Goal: Check status: Check status

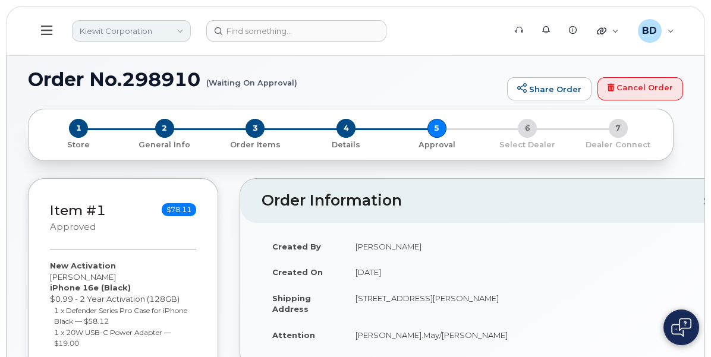
click at [191, 26] on link "Kiewit Corporation" at bounding box center [131, 30] width 119 height 21
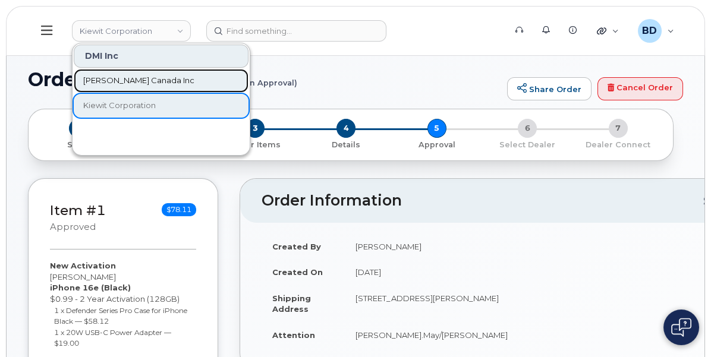
click at [194, 76] on span "[PERSON_NAME] Canada Inc" at bounding box center [138, 81] width 111 height 12
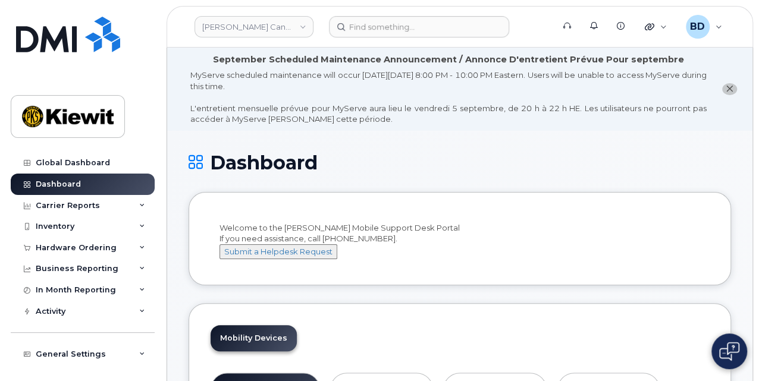
click at [155, 144] on div "Global Dashboard Dashboard Carrier Reports Monthly Billing Data Pooling Average…" at bounding box center [80, 190] width 161 height 381
click at [79, 248] on div "Hardware Ordering" at bounding box center [76, 248] width 81 height 10
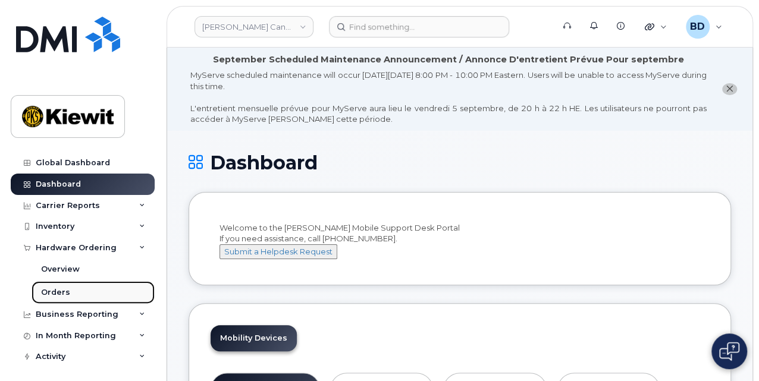
click at [74, 291] on link "Orders" at bounding box center [93, 292] width 123 height 23
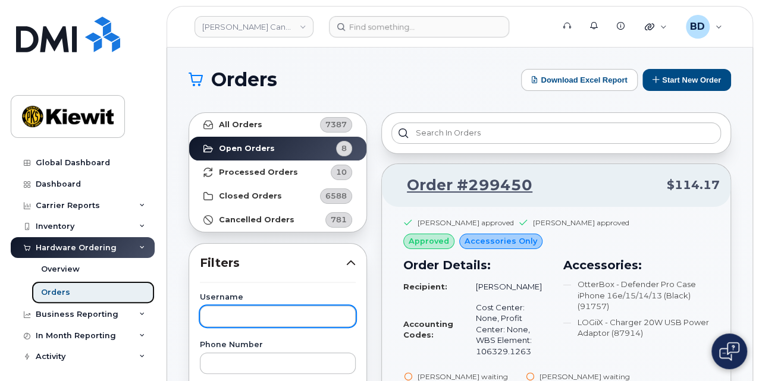
scroll to position [79, 0]
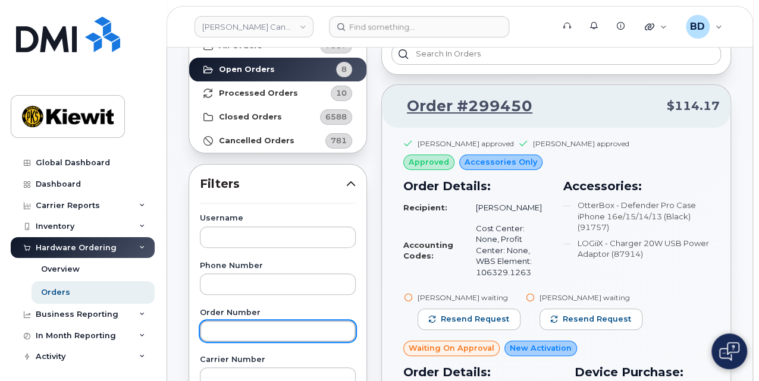
click at [228, 327] on input "text" at bounding box center [278, 331] width 156 height 21
paste input "298802"
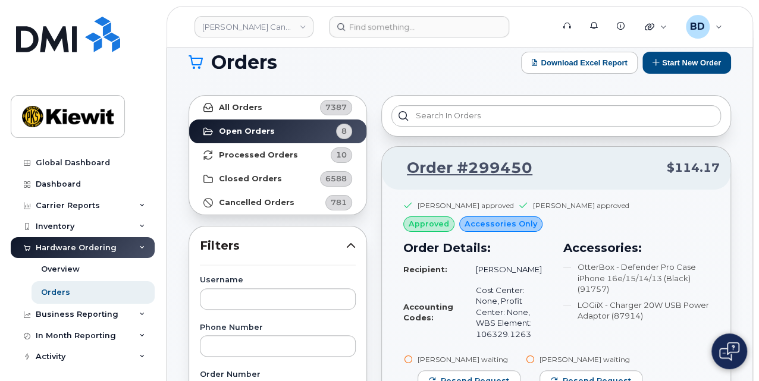
scroll to position [0, 0]
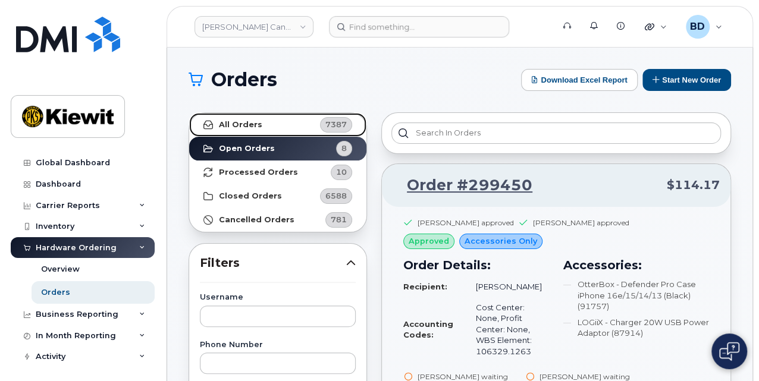
click at [255, 123] on strong "All Orders" at bounding box center [240, 125] width 43 height 10
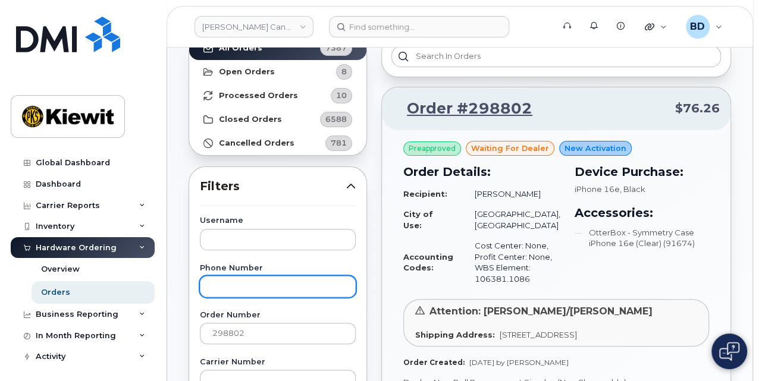
scroll to position [79, 0]
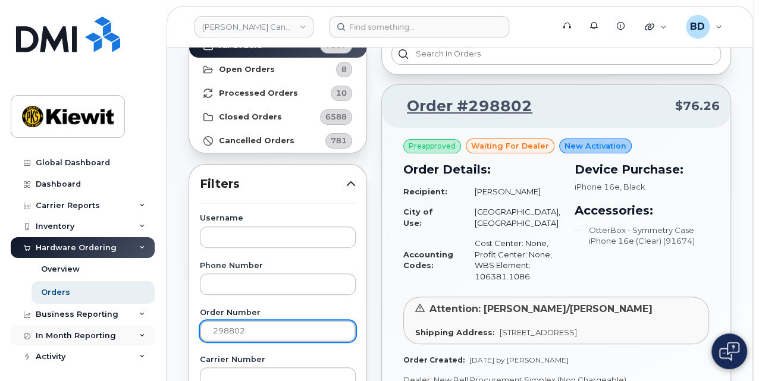
drag, startPoint x: 260, startPoint y: 328, endPoint x: 116, endPoint y: 328, distance: 143.9
paste input "21"
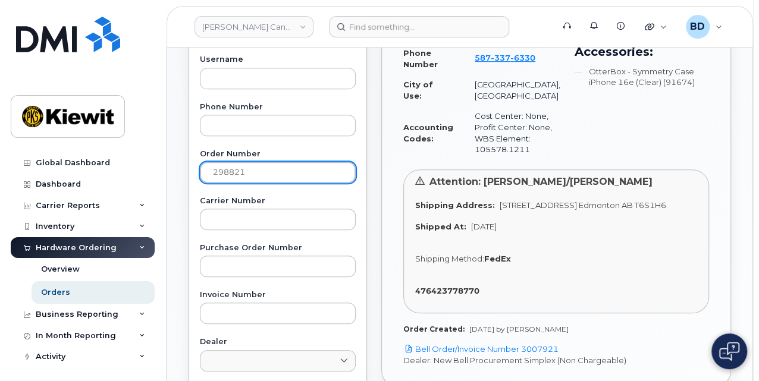
scroll to position [317, 0]
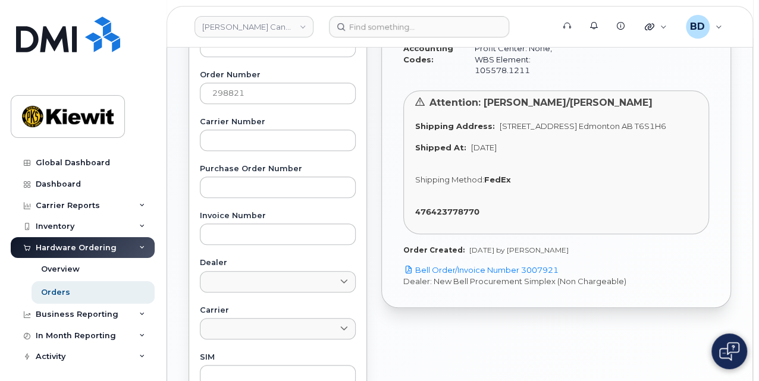
click at [517, 208] on div "476423778770" at bounding box center [556, 211] width 282 height 11
drag, startPoint x: 486, startPoint y: 211, endPoint x: 409, endPoint y: 211, distance: 76.7
click at [409, 211] on div "Attention: Michael Norris/Craig Turner Shipping Address: 12250 33 Street N.E. E…" at bounding box center [556, 162] width 306 height 145
copy strong "476423778770"
drag, startPoint x: 252, startPoint y: 89, endPoint x: 105, endPoint y: 75, distance: 147.0
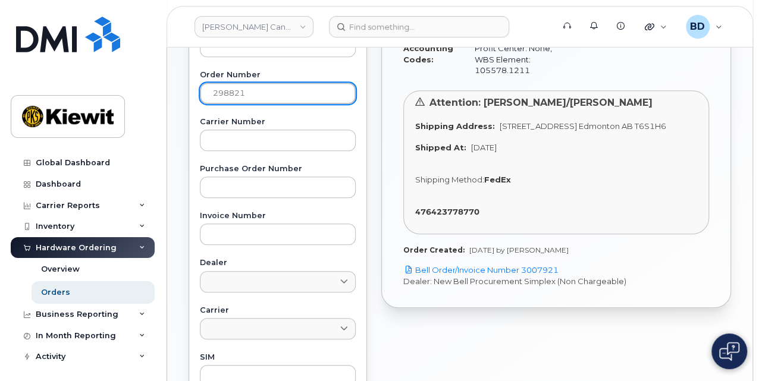
click at [167, 75] on div "Kiewit Canada Inc Support Alerts Knowledge Base Quicklinks Suspend / Cancel Dev…" at bounding box center [459, 185] width 585 height 908
paste input "473"
type input "298473"
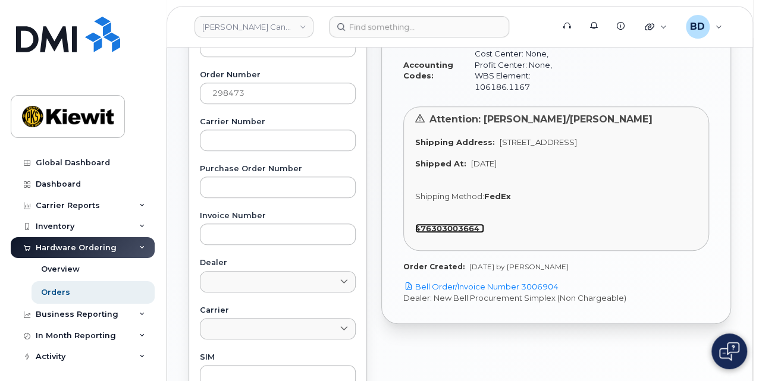
drag, startPoint x: 415, startPoint y: 225, endPoint x: 492, endPoint y: 224, distance: 77.3
click at [484, 224] on link "476303003664" at bounding box center [449, 229] width 69 height 10
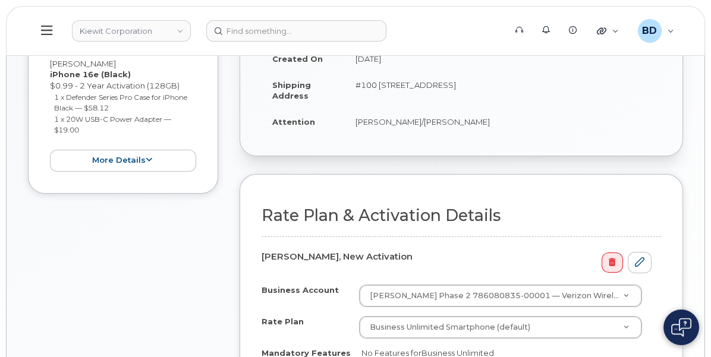
scroll to position [223, 0]
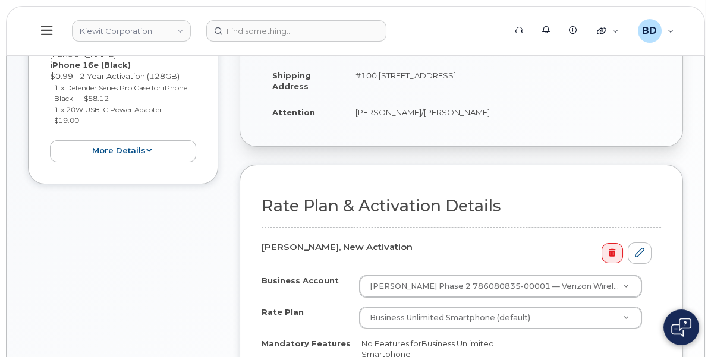
click at [0, 0] on div "Hardware Ordering" at bounding box center [0, 0] width 0 height 0
click at [0, 0] on link "Orders" at bounding box center [0, 0] width 0 height 0
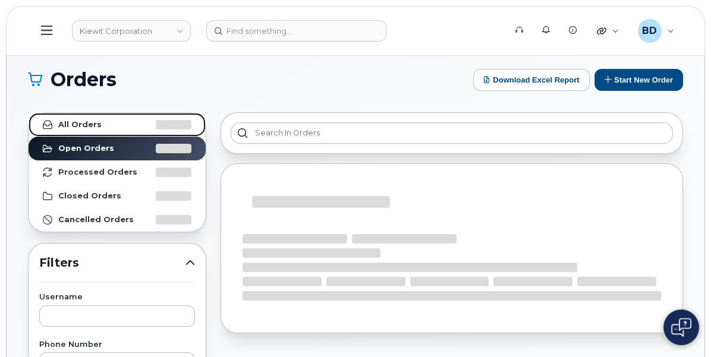
click at [102, 125] on strong "All Orders" at bounding box center [79, 125] width 43 height 10
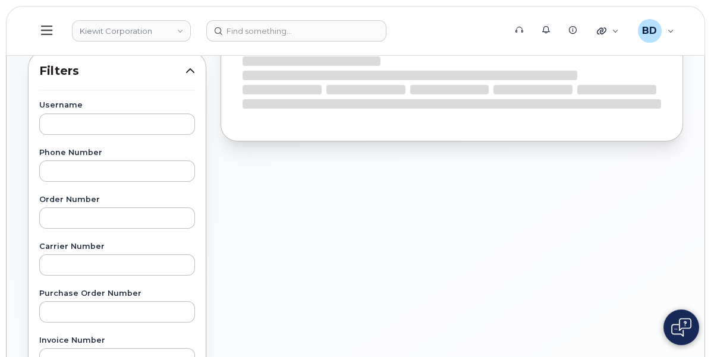
scroll to position [223, 0]
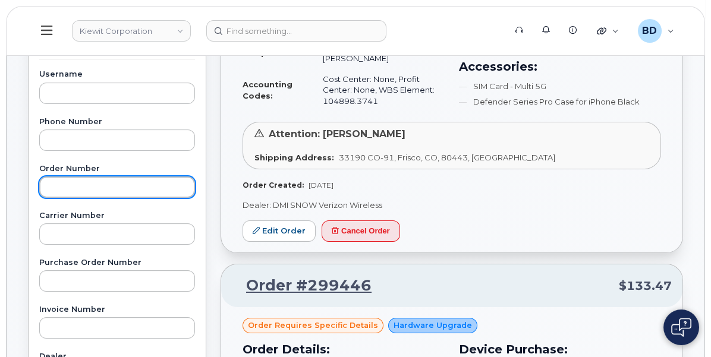
click at [195, 187] on input "text" at bounding box center [117, 187] width 156 height 21
paste input "298869"
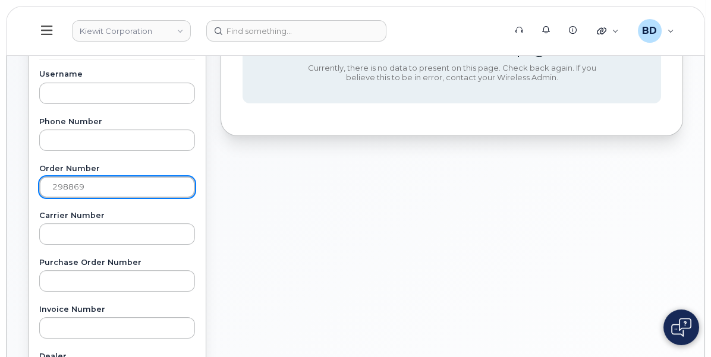
drag, startPoint x: 252, startPoint y: 183, endPoint x: 79, endPoint y: 195, distance: 173.5
click at [79, 195] on div "Kiewit Corporation Support Alerts Knowledge Base Quicklinks Suspend / Cancel De…" at bounding box center [356, 279] width 698 height 908
paste input "912"
type input "298912"
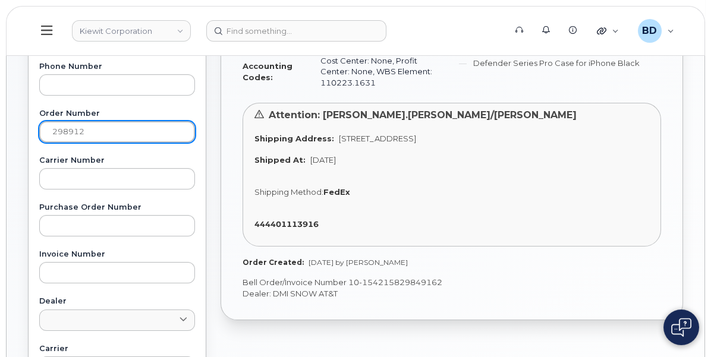
scroll to position [297, 0]
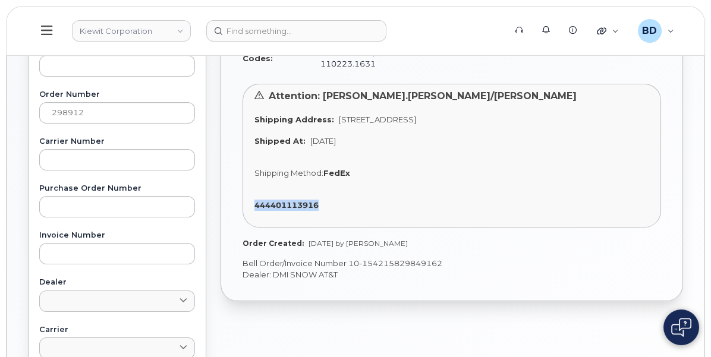
drag, startPoint x: 486, startPoint y: 255, endPoint x: 409, endPoint y: 259, distance: 77.5
click at [409, 228] on div "Attention: Cary.Sager/Francisco Linares Shipping Address: 2050 Roanoke Road, We…" at bounding box center [452, 156] width 419 height 145
copy strong "444401113916"
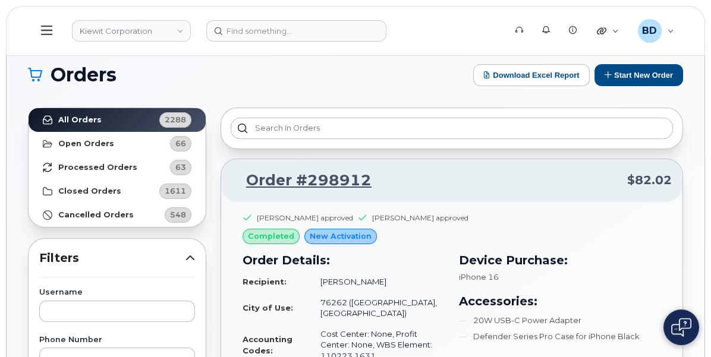
scroll to position [0, 0]
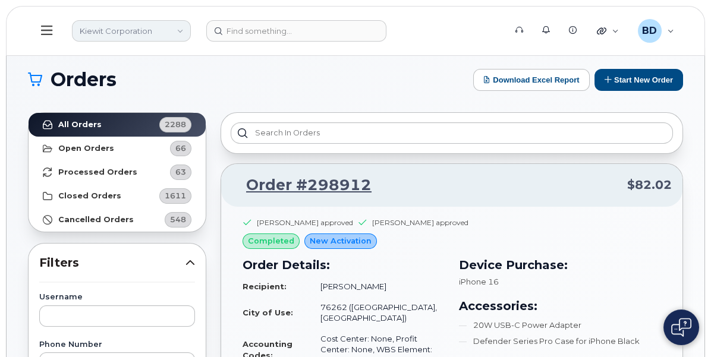
click at [191, 25] on link "Kiewit Corporation" at bounding box center [131, 30] width 119 height 21
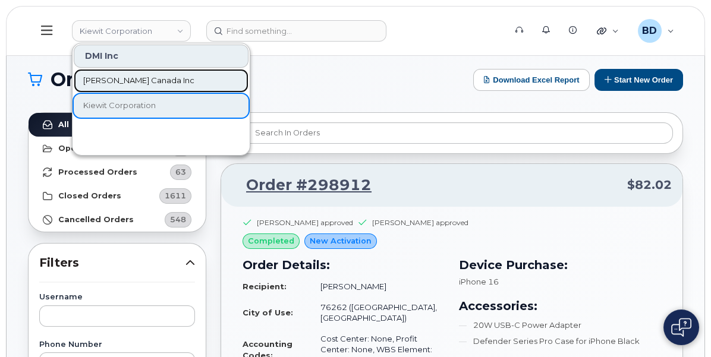
click at [194, 76] on span "[PERSON_NAME] Canada Inc" at bounding box center [138, 81] width 111 height 12
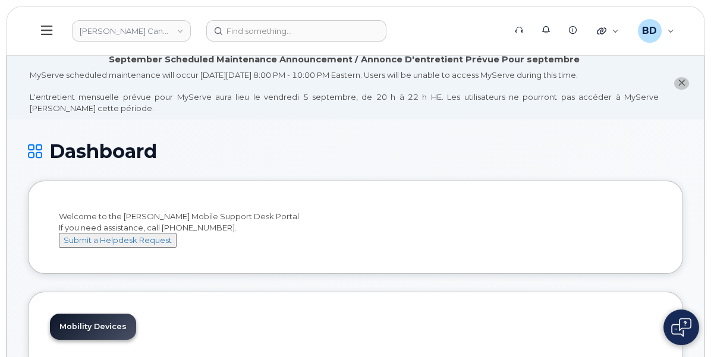
click at [0, 0] on div "Hardware Ordering" at bounding box center [0, 0] width 0 height 0
click at [0, 0] on link "Orders" at bounding box center [0, 0] width 0 height 0
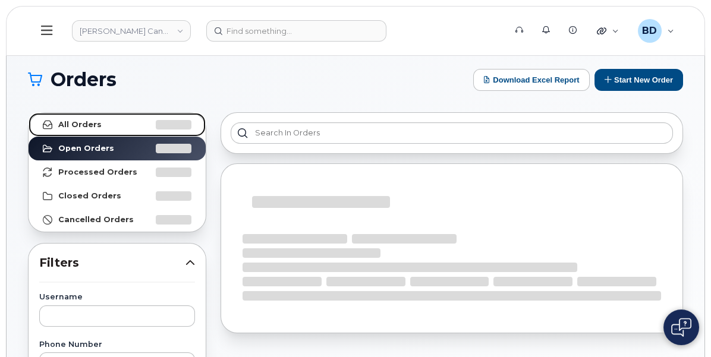
click at [192, 120] on span at bounding box center [174, 125] width 36 height 10
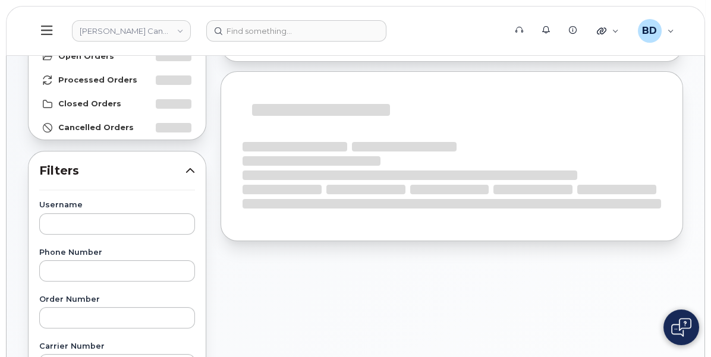
scroll to position [223, 0]
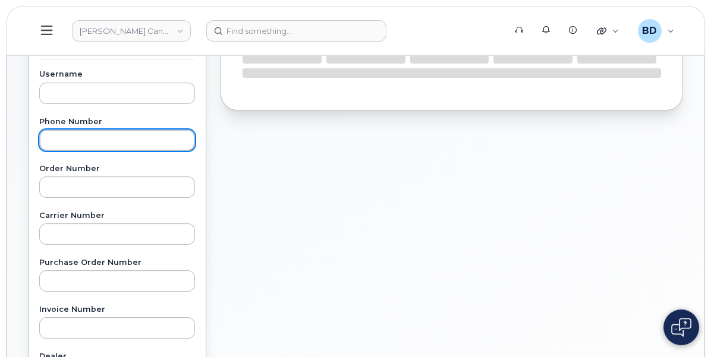
click at [195, 145] on input "text" at bounding box center [117, 140] width 156 height 21
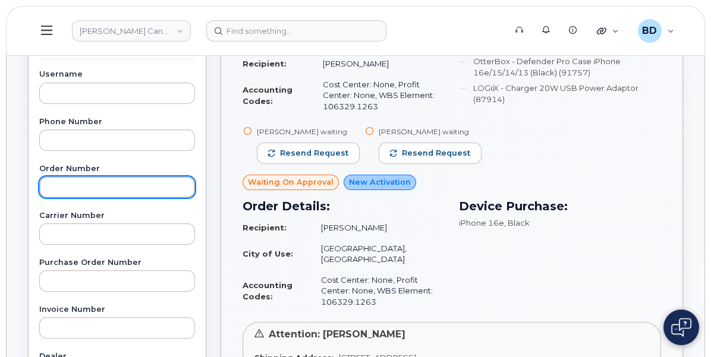
click at [195, 190] on input "text" at bounding box center [117, 187] width 156 height 21
paste input "298889"
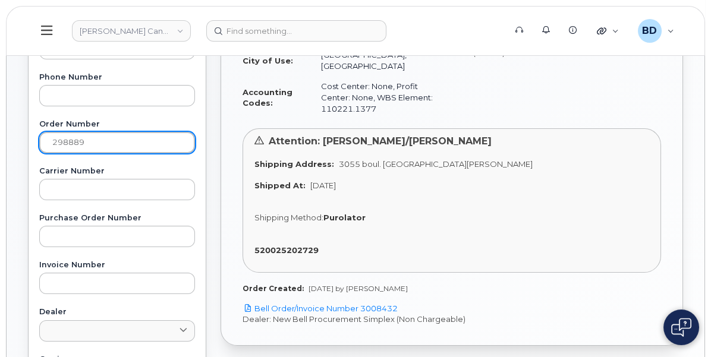
scroll to position [297, 0]
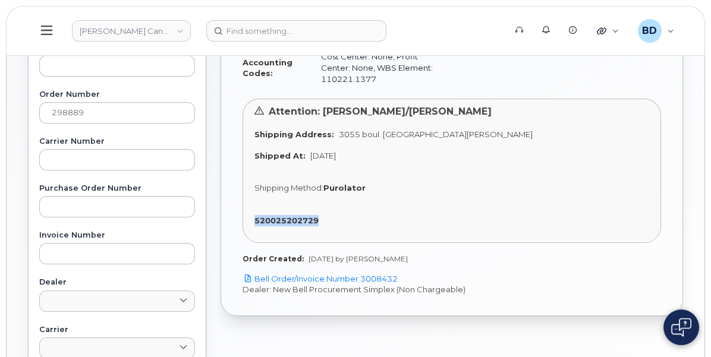
drag, startPoint x: 485, startPoint y: 275, endPoint x: 410, endPoint y: 276, distance: 74.4
click at [410, 243] on div "Attention: Cherrelle Clark/Gabrielle Chicoine Shipping Address: 3055 boul. St-M…" at bounding box center [452, 171] width 419 height 145
copy strong "520025202729"
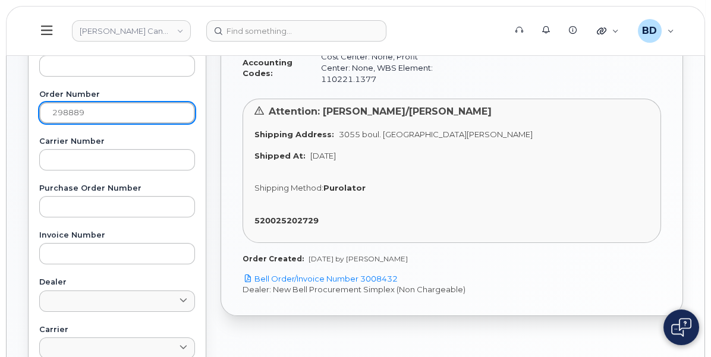
drag, startPoint x: 277, startPoint y: 118, endPoint x: 144, endPoint y: 120, distance: 132.6
click at [143, 120] on div "Kiewit Canada Inc Support Alerts Knowledge Base Quicklinks Suspend / Cancel Dev…" at bounding box center [356, 204] width 698 height 908
paste input "69"
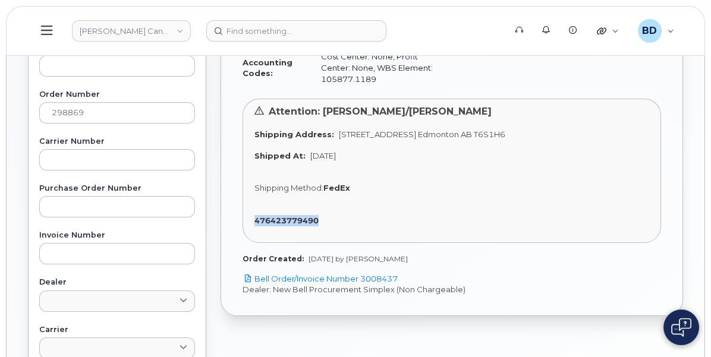
drag, startPoint x: 484, startPoint y: 275, endPoint x: 410, endPoint y: 281, distance: 73.4
click at [410, 243] on div "Attention: Adam Kluchka/Andrew McCaughey Shipping Address: 12250 33 Street N.E.…" at bounding box center [452, 171] width 419 height 145
copy strong "476423779490"
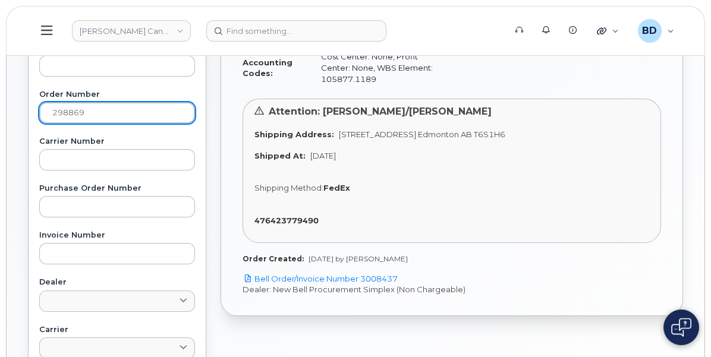
drag, startPoint x: 257, startPoint y: 111, endPoint x: 146, endPoint y: 111, distance: 111.2
click at [146, 111] on div "Kiewit Canada Inc Support Alerts Knowledge Base Quicklinks Suspend / Cancel Dev…" at bounding box center [356, 204] width 698 height 908
paste input "400"
type input "298400"
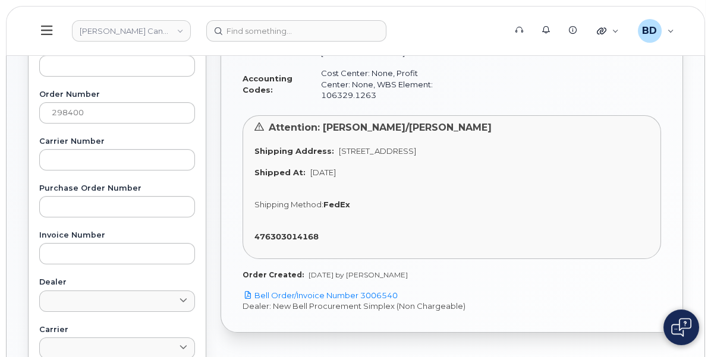
click at [519, 243] on div "476303014168" at bounding box center [452, 236] width 395 height 11
click at [534, 219] on div "Attention: Blair Hunt/Rick Hunneman Shipping Address: 12250 33 St NE Edmonton A…" at bounding box center [452, 187] width 419 height 145
click at [491, 243] on div "476303014168" at bounding box center [452, 236] width 395 height 11
drag, startPoint x: 491, startPoint y: 274, endPoint x: 412, endPoint y: 270, distance: 79.8
click at [412, 260] on div "Attention: Blair Hunt/Rick Hunneman Shipping Address: 12250 33 St NE Edmonton A…" at bounding box center [452, 187] width 419 height 145
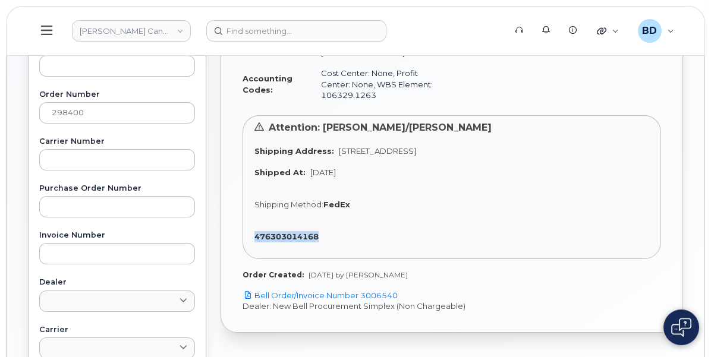
copy strong "476303014168"
click at [191, 29] on link "Kiewit Canada Inc" at bounding box center [131, 30] width 119 height 21
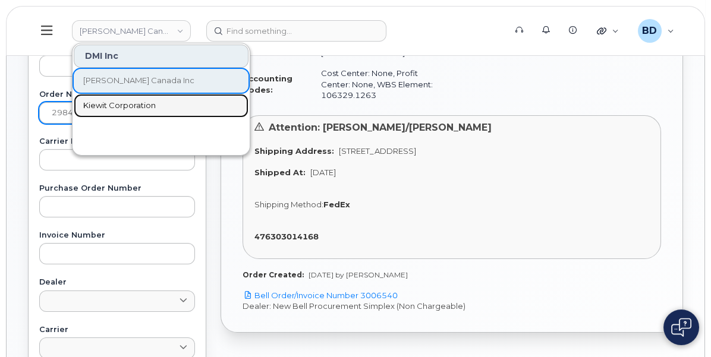
click at [156, 102] on span "Kiewit Corporation" at bounding box center [119, 106] width 73 height 12
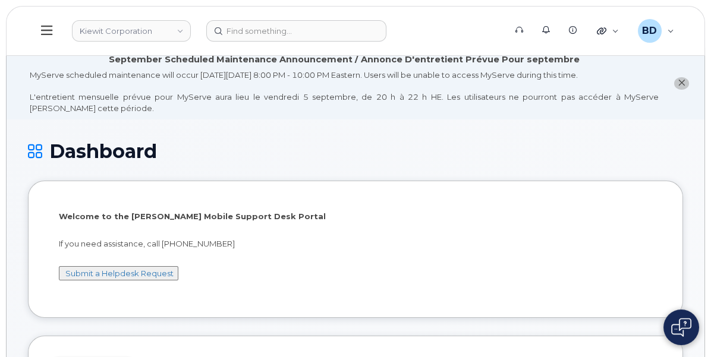
click at [0, 0] on div "Hardware Ordering" at bounding box center [0, 0] width 0 height 0
click at [0, 0] on link "Orders" at bounding box center [0, 0] width 0 height 0
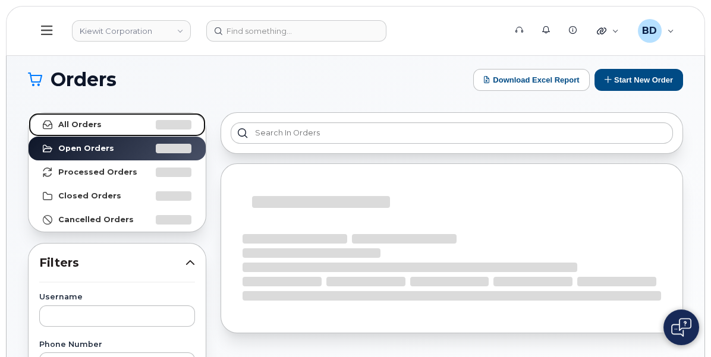
click at [206, 127] on link "All Orders" at bounding box center [117, 125] width 177 height 24
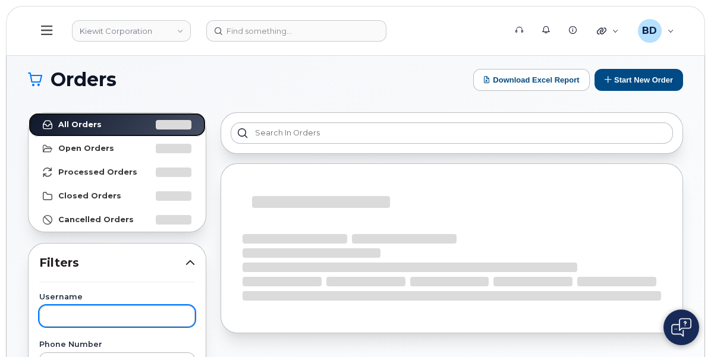
scroll to position [149, 0]
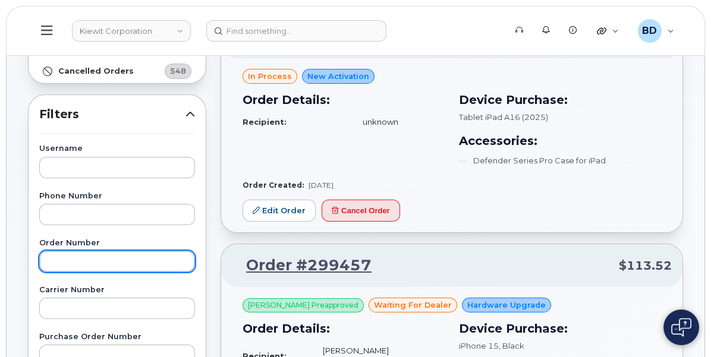
click at [195, 265] on input "text" at bounding box center [117, 261] width 156 height 21
paste input "299182"
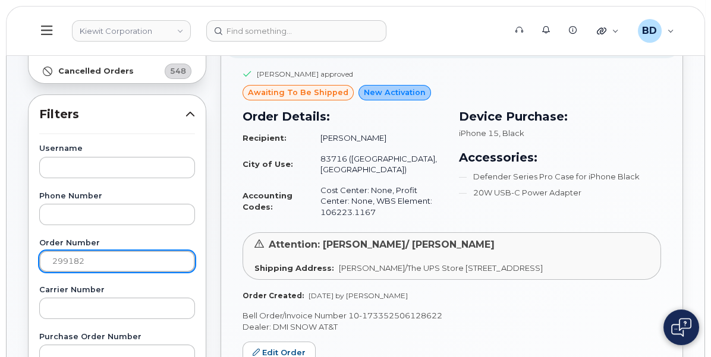
drag, startPoint x: 222, startPoint y: 261, endPoint x: 297, endPoint y: 255, distance: 75.2
click at [195, 255] on input "299182" at bounding box center [117, 261] width 156 height 21
type input "298917"
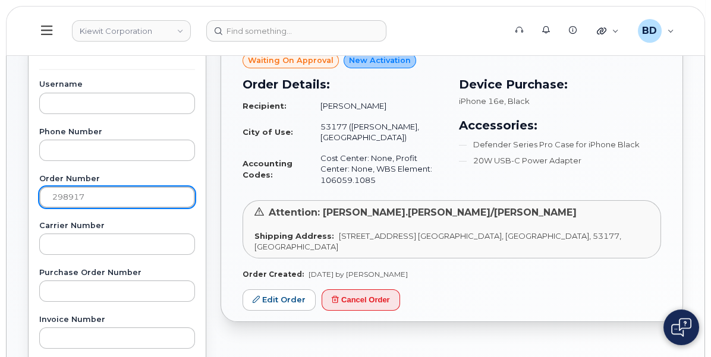
scroll to position [223, 0]
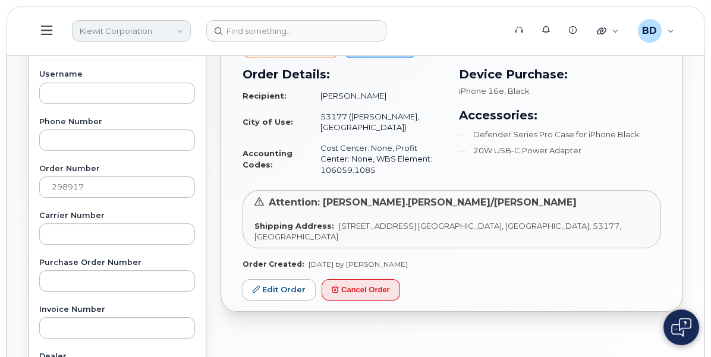
click at [191, 27] on link "Kiewit Corporation" at bounding box center [131, 30] width 119 height 21
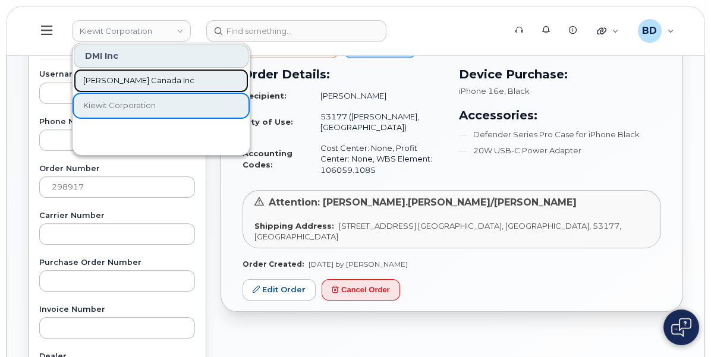
click at [194, 76] on span "[PERSON_NAME] Canada Inc" at bounding box center [138, 81] width 111 height 12
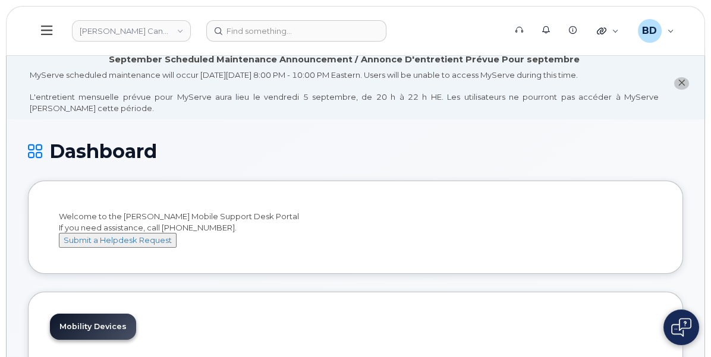
click at [0, 0] on div "Hardware Ordering" at bounding box center [0, 0] width 0 height 0
click at [0, 0] on div "Orders" at bounding box center [0, 0] width 0 height 0
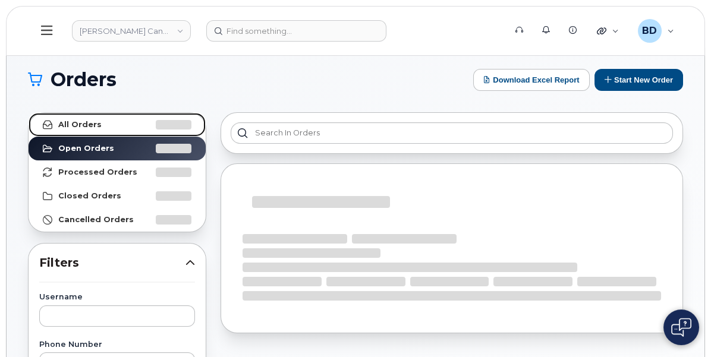
click at [206, 120] on link "All Orders" at bounding box center [117, 125] width 177 height 24
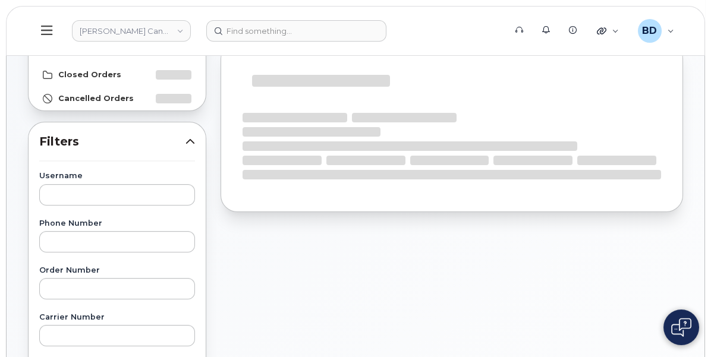
scroll to position [149, 0]
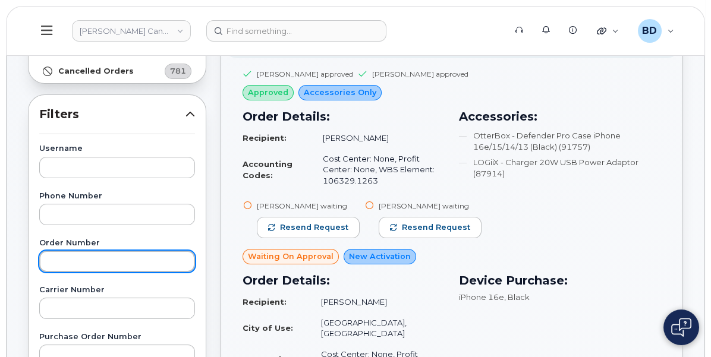
click at [195, 258] on input "text" at bounding box center [117, 261] width 156 height 21
paste input "Override for move for Jack Furgerson in the amount of $5,356.00"
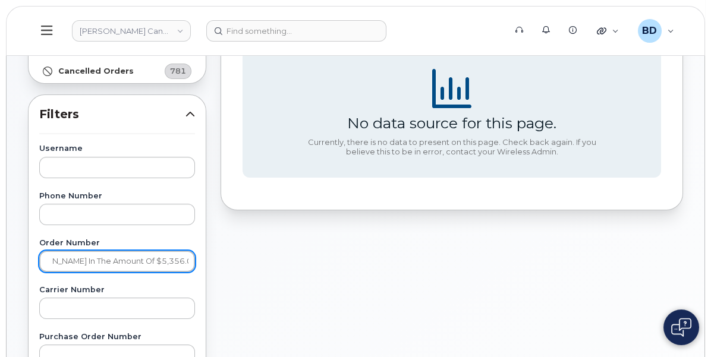
drag, startPoint x: 210, startPoint y: 262, endPoint x: 486, endPoint y: 227, distance: 278.3
type input "O"
type input "299196"
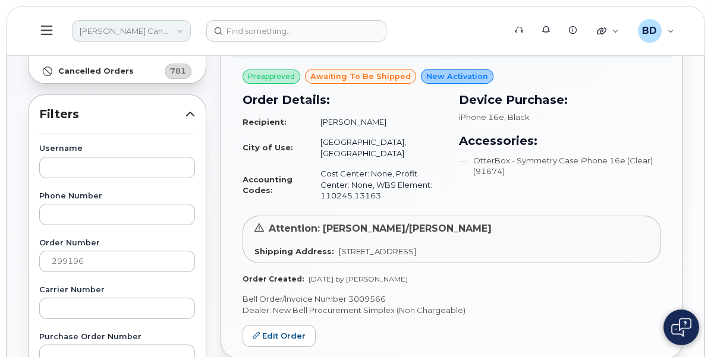
drag, startPoint x: 302, startPoint y: 23, endPoint x: 296, endPoint y: 28, distance: 8.0
click at [191, 23] on link "[PERSON_NAME] Canada Inc" at bounding box center [131, 30] width 119 height 21
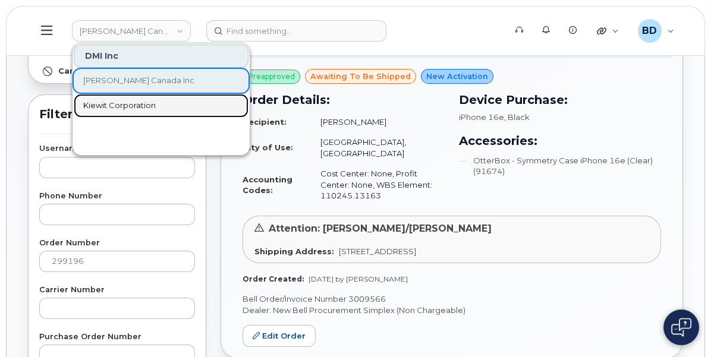
click at [156, 103] on span "Kiewit Corporation" at bounding box center [119, 106] width 73 height 12
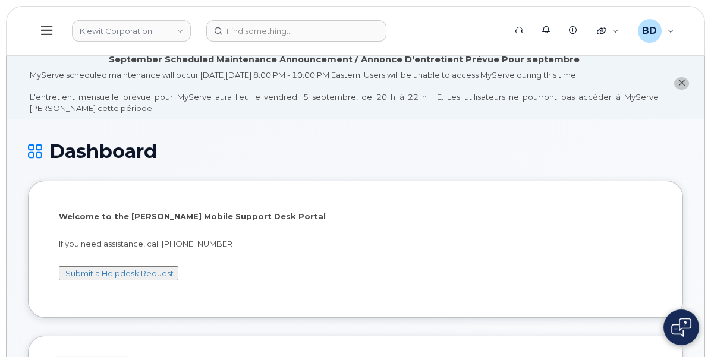
click at [0, 0] on icon at bounding box center [0, 0] width 0 height 0
click at [0, 0] on div "Orders" at bounding box center [0, 0] width 0 height 0
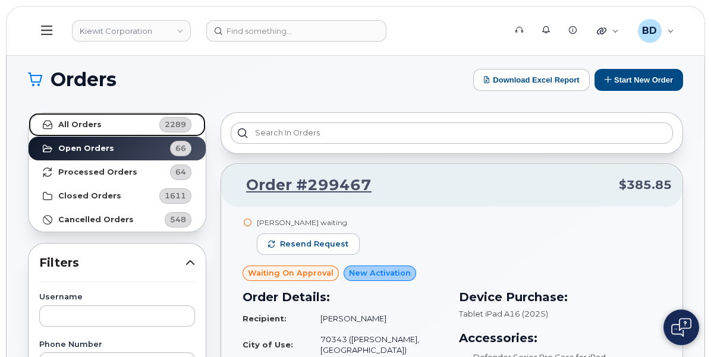
click at [102, 126] on strong "All Orders" at bounding box center [79, 125] width 43 height 10
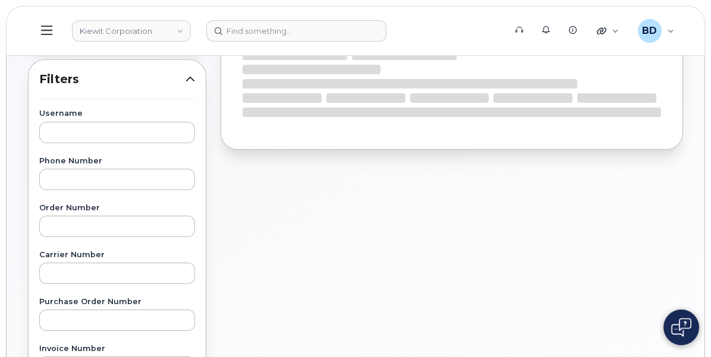
scroll to position [223, 0]
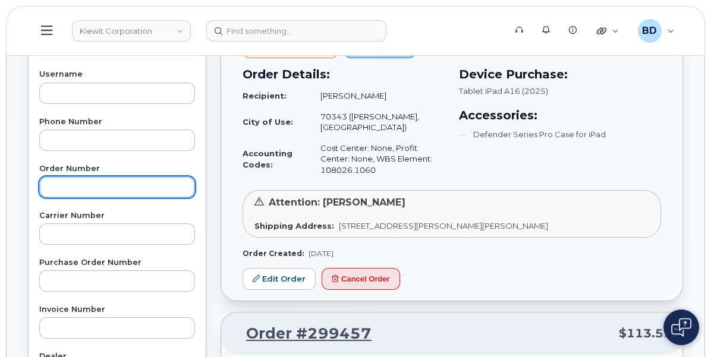
click at [195, 190] on input "text" at bounding box center [117, 187] width 156 height 21
type input "299199"
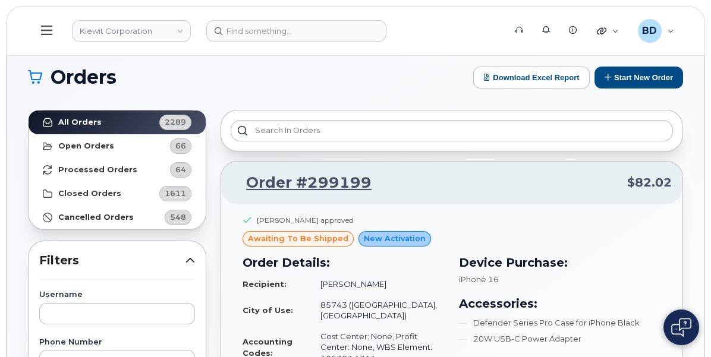
scroll to position [0, 0]
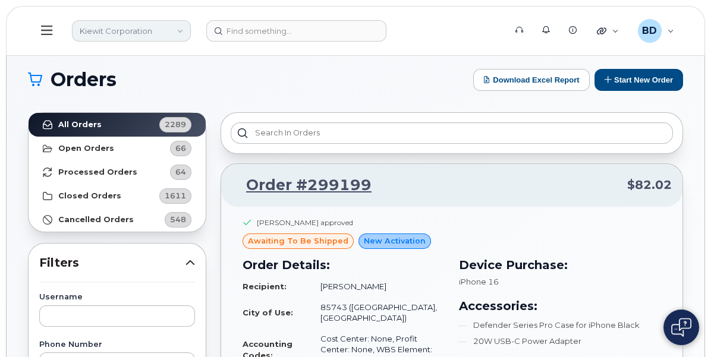
click at [191, 27] on link "Kiewit Corporation" at bounding box center [131, 30] width 119 height 21
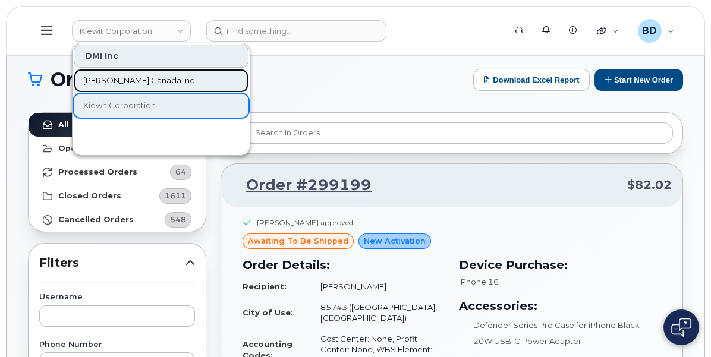
click at [194, 75] on span "[PERSON_NAME] Canada Inc" at bounding box center [138, 81] width 111 height 12
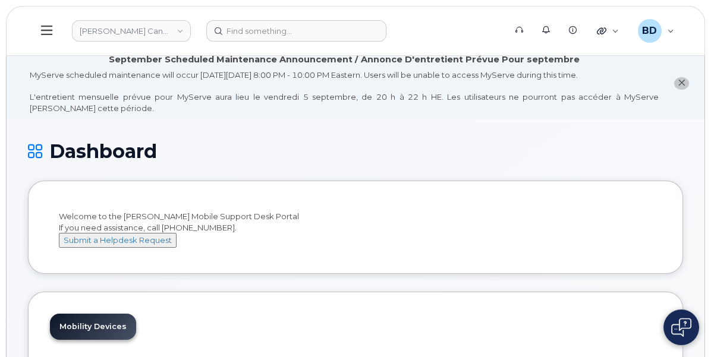
click at [0, 0] on div "Hardware Ordering" at bounding box center [0, 0] width 0 height 0
click at [0, 0] on div "Orders" at bounding box center [0, 0] width 0 height 0
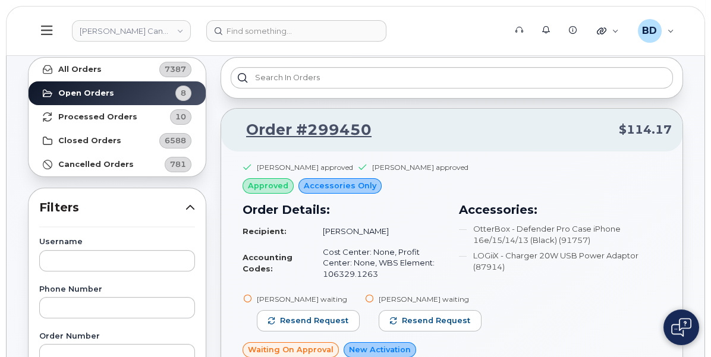
scroll to position [74, 0]
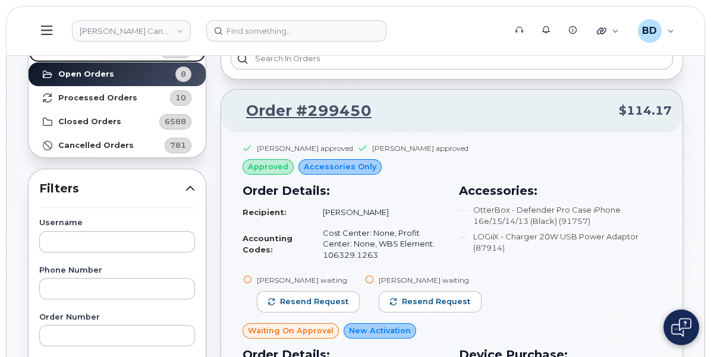
click at [206, 51] on link "All Orders 7387" at bounding box center [117, 51] width 177 height 24
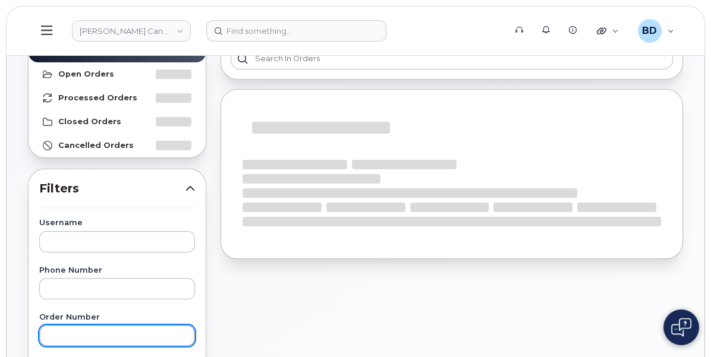
click at [195, 333] on input "text" at bounding box center [117, 335] width 156 height 21
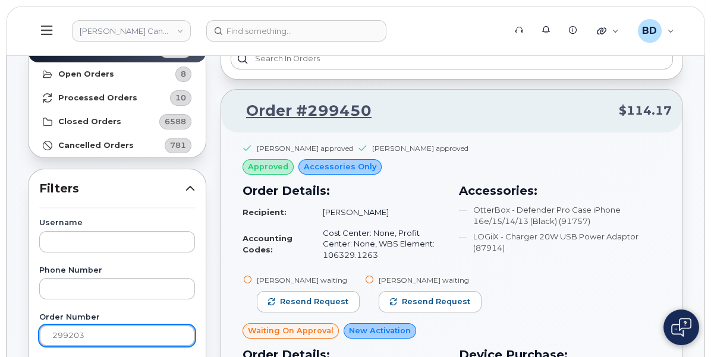
type input "299203"
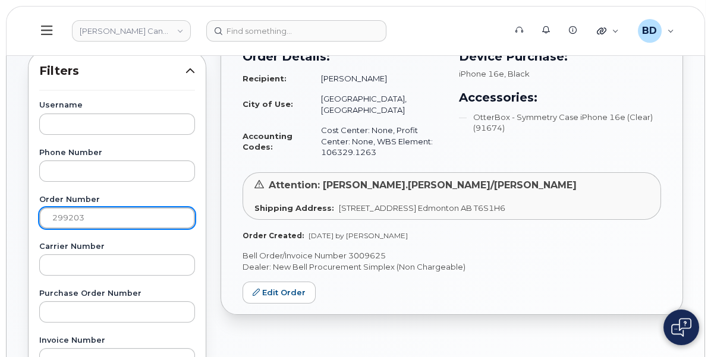
scroll to position [223, 0]
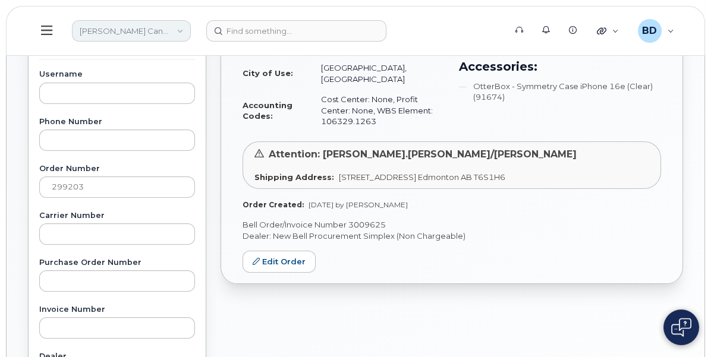
click at [191, 23] on link "[PERSON_NAME] Canada Inc" at bounding box center [131, 30] width 119 height 21
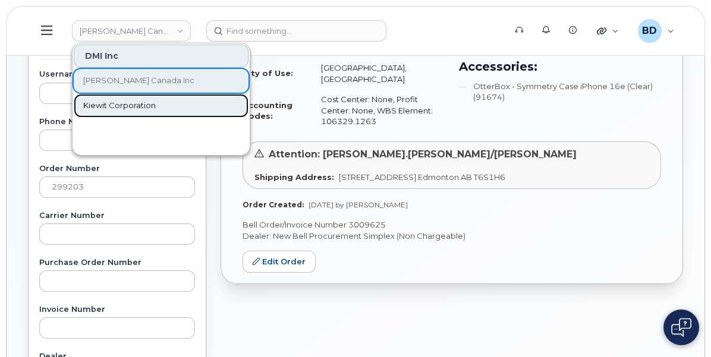
click at [156, 103] on span "Kiewit Corporation" at bounding box center [119, 106] width 73 height 12
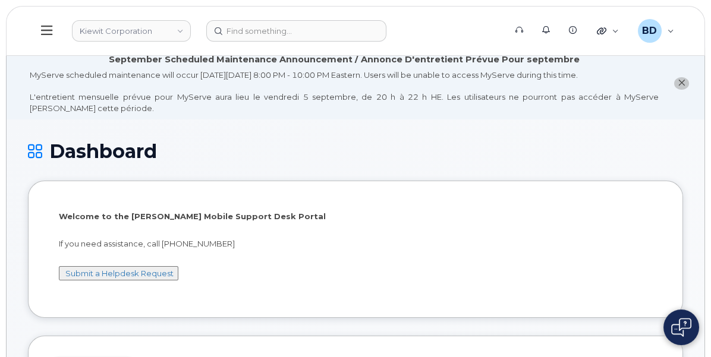
click at [0, 0] on div "Hardware Ordering" at bounding box center [0, 0] width 0 height 0
click at [0, 0] on div "Orders" at bounding box center [0, 0] width 0 height 0
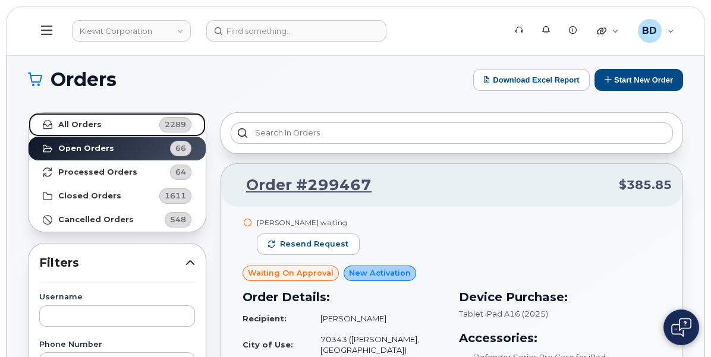
click at [102, 126] on strong "All Orders" at bounding box center [79, 125] width 43 height 10
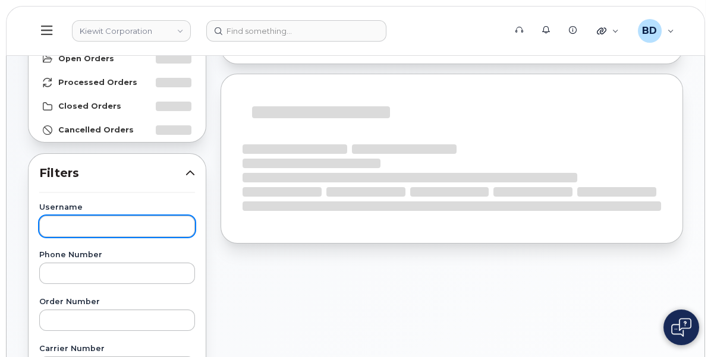
scroll to position [149, 0]
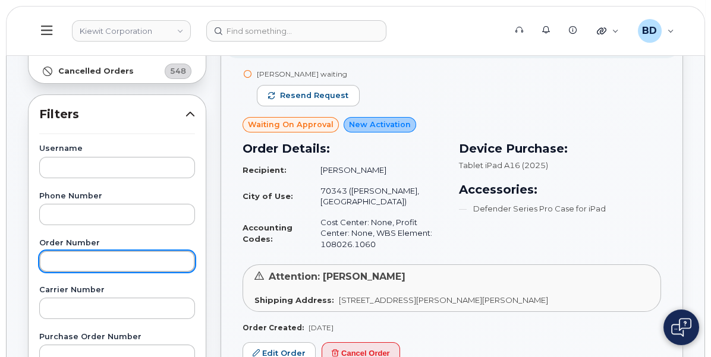
click at [195, 259] on input "text" at bounding box center [117, 261] width 156 height 21
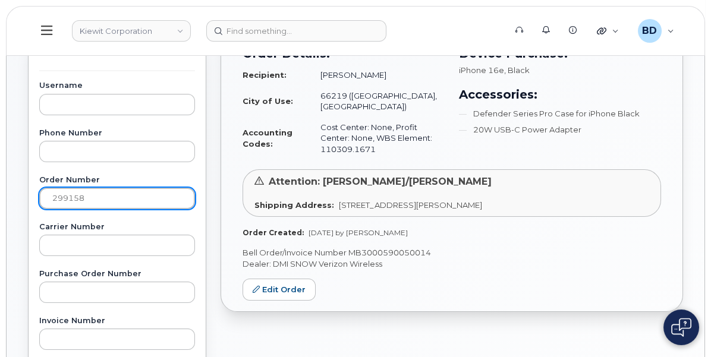
scroll to position [223, 0]
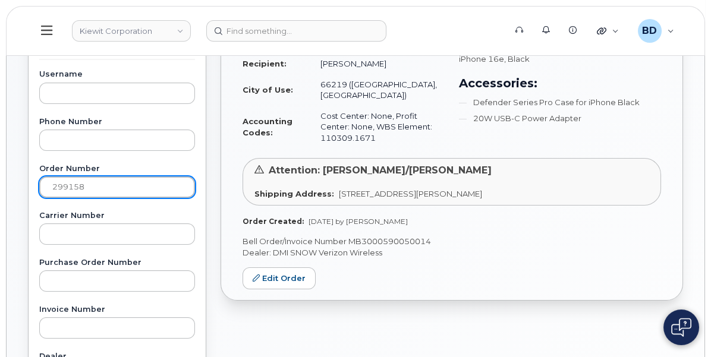
click at [195, 178] on input "299158" at bounding box center [117, 187] width 156 height 21
drag, startPoint x: 262, startPoint y: 182, endPoint x: 131, endPoint y: 178, distance: 130.3
click at [136, 180] on div "Kiewit Corporation Support Alerts Knowledge Base Quicklinks Suspend / Cancel De…" at bounding box center [356, 279] width 698 height 908
type input "298660"
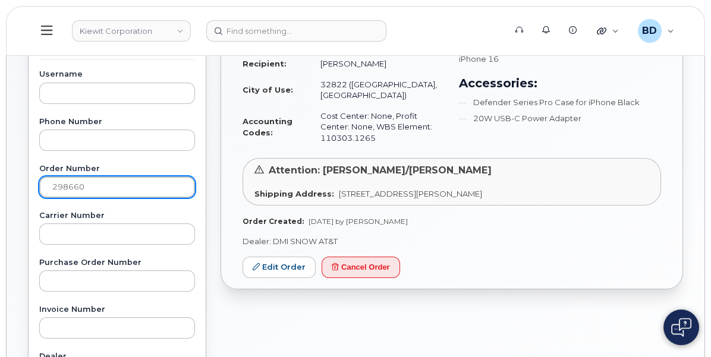
scroll to position [0, 0]
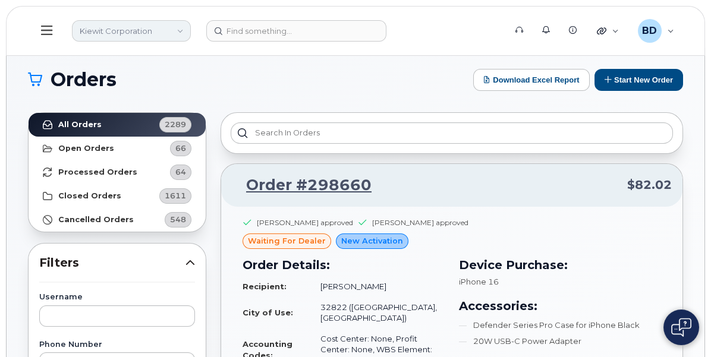
click at [191, 36] on link "Kiewit Corporation" at bounding box center [131, 30] width 119 height 21
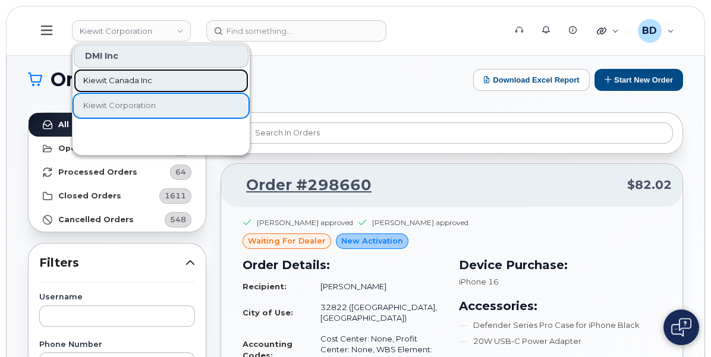
click at [152, 76] on span "Kiewit Canada Inc" at bounding box center [117, 81] width 69 height 12
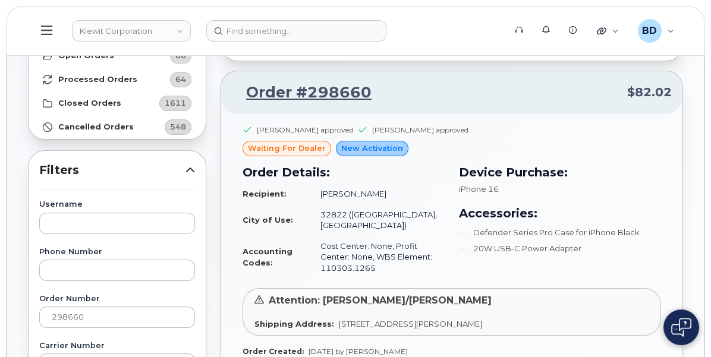
scroll to position [223, 0]
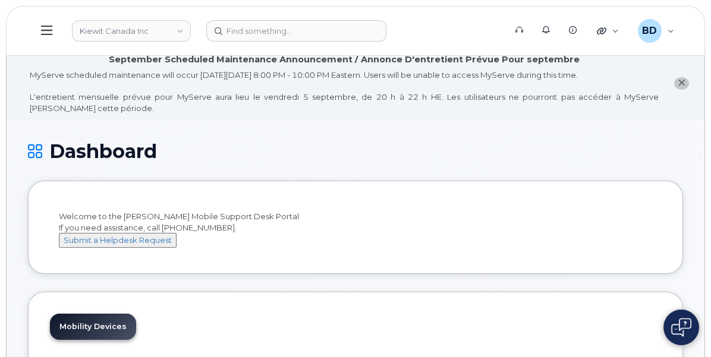
click at [0, 0] on div "Hardware Ordering" at bounding box center [0, 0] width 0 height 0
click at [0, 0] on link "Orders" at bounding box center [0, 0] width 0 height 0
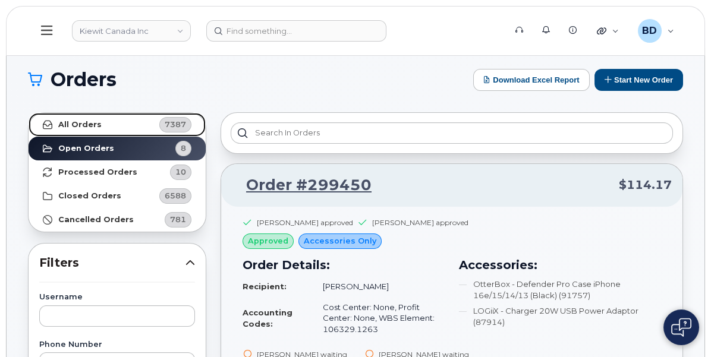
click at [102, 120] on strong "All Orders" at bounding box center [79, 125] width 43 height 10
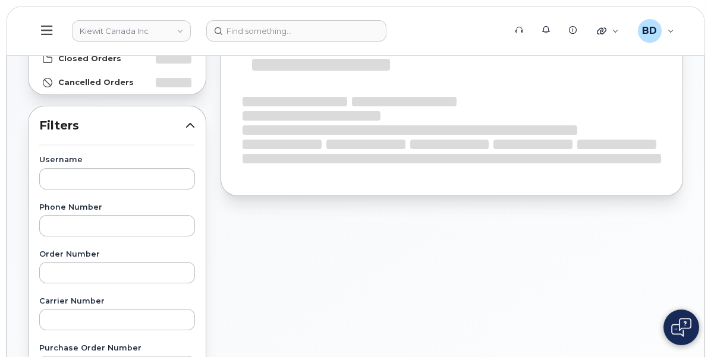
scroll to position [149, 0]
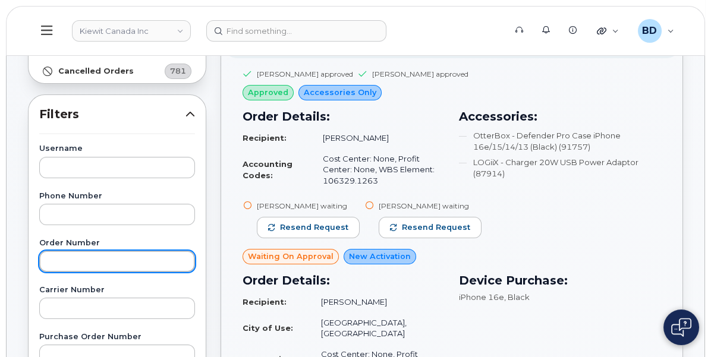
click at [195, 262] on input "text" at bounding box center [117, 261] width 156 height 21
type input "298753"
